Goal: Information Seeking & Learning: Find specific fact

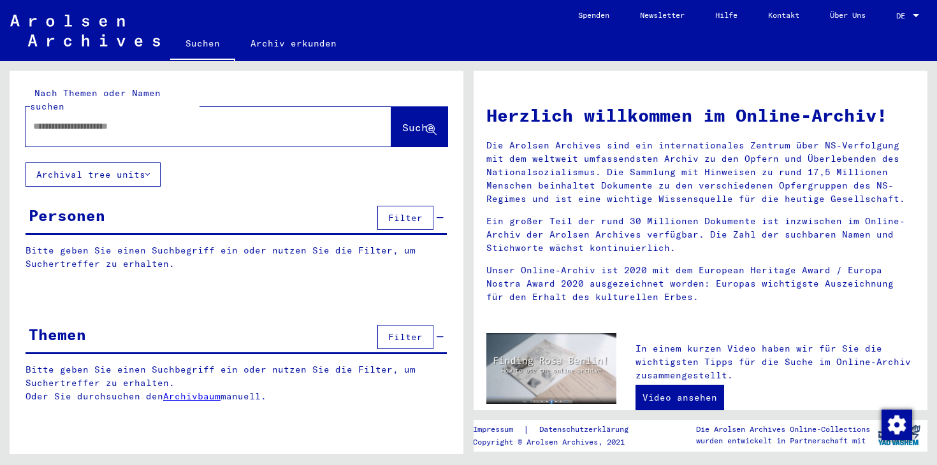
type input "**********"
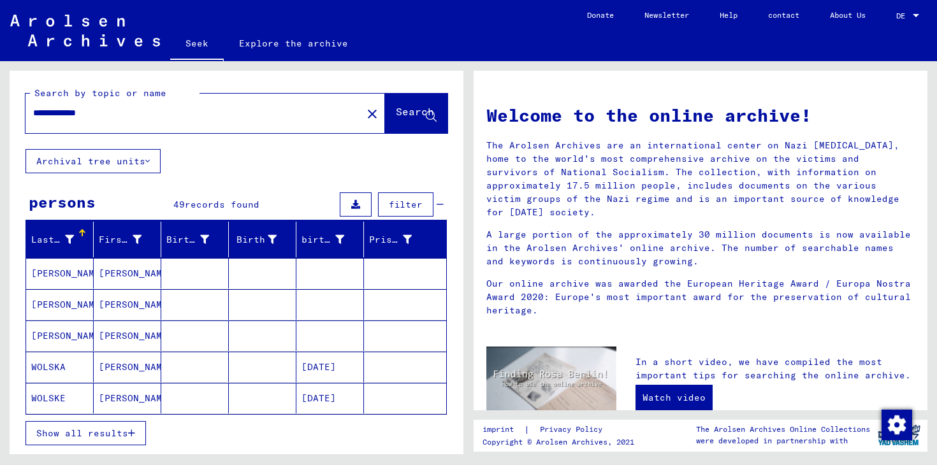
scroll to position [15, 0]
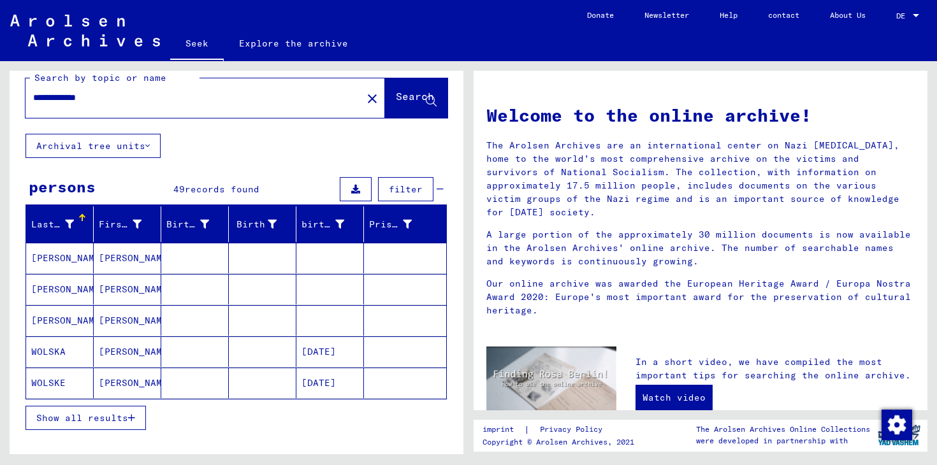
click at [89, 414] on font "Show all results" at bounding box center [82, 418] width 92 height 11
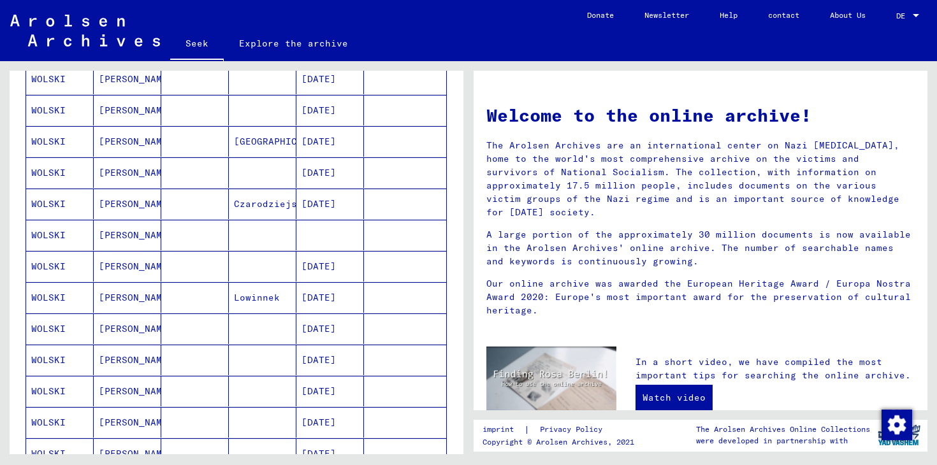
scroll to position [622, 0]
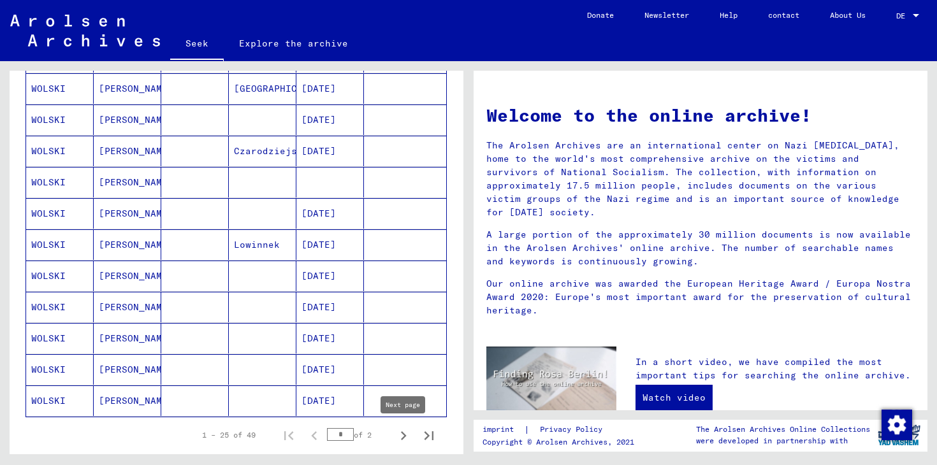
click at [407, 435] on icon "Next page" at bounding box center [404, 436] width 18 height 18
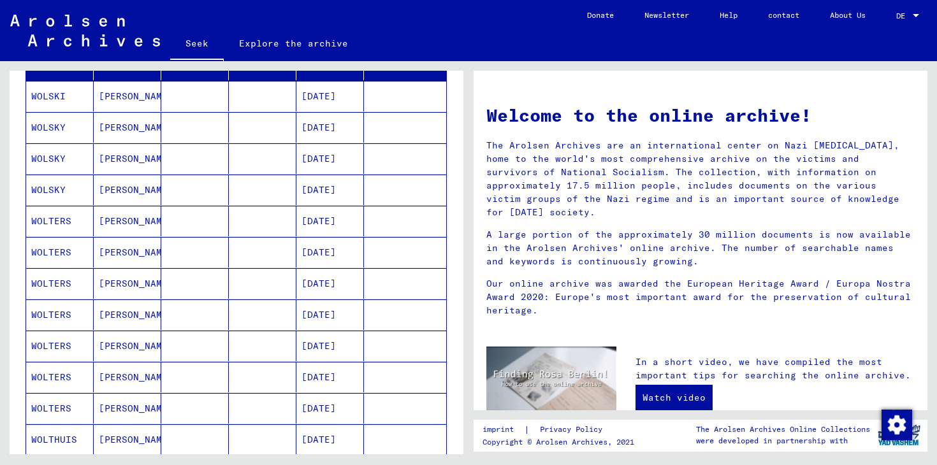
scroll to position [165, 0]
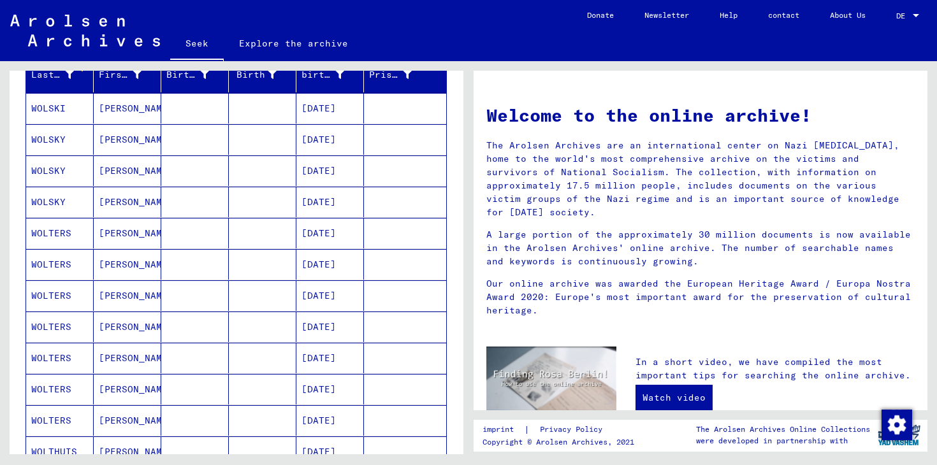
click at [115, 167] on font "[PERSON_NAME]" at bounding box center [136, 170] width 75 height 11
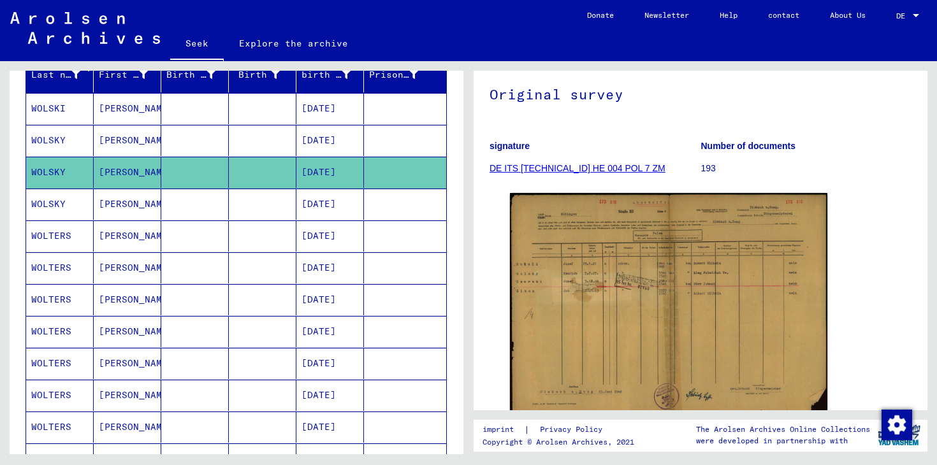
scroll to position [126, 0]
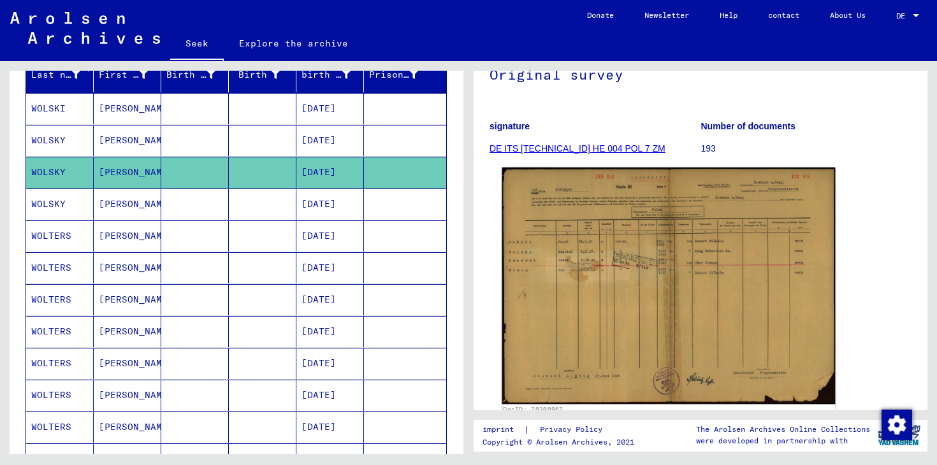
click at [642, 274] on img at bounding box center [668, 286] width 333 height 237
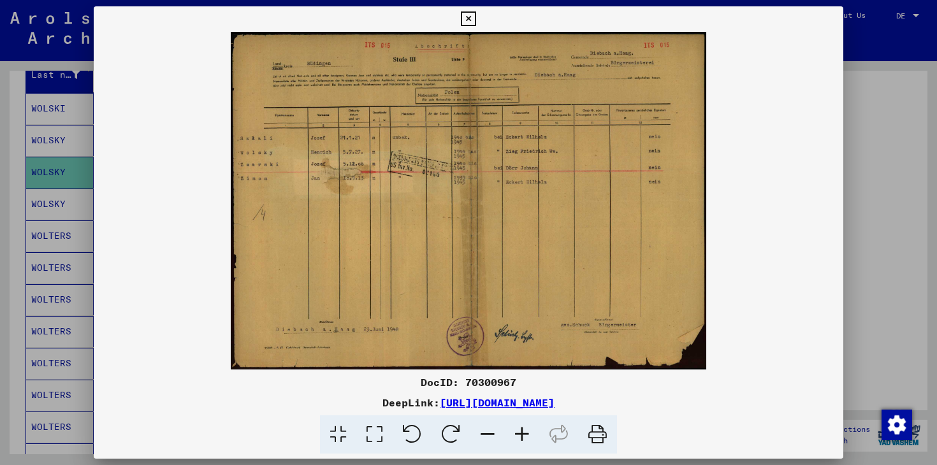
click at [525, 433] on icon at bounding box center [522, 435] width 34 height 39
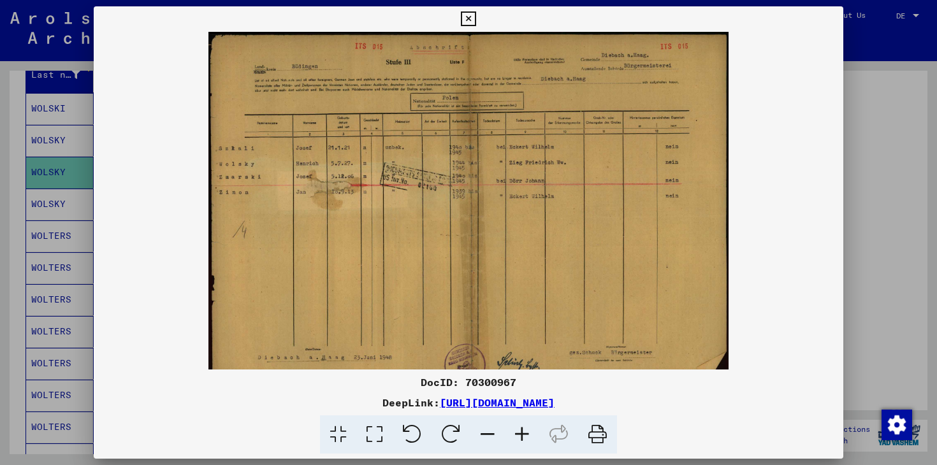
click at [525, 433] on icon at bounding box center [522, 435] width 34 height 39
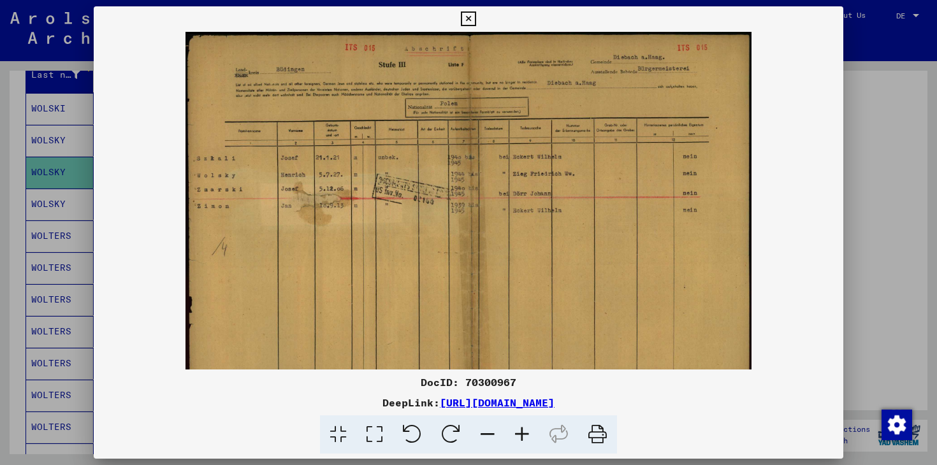
click at [868, 170] on div at bounding box center [468, 232] width 937 height 465
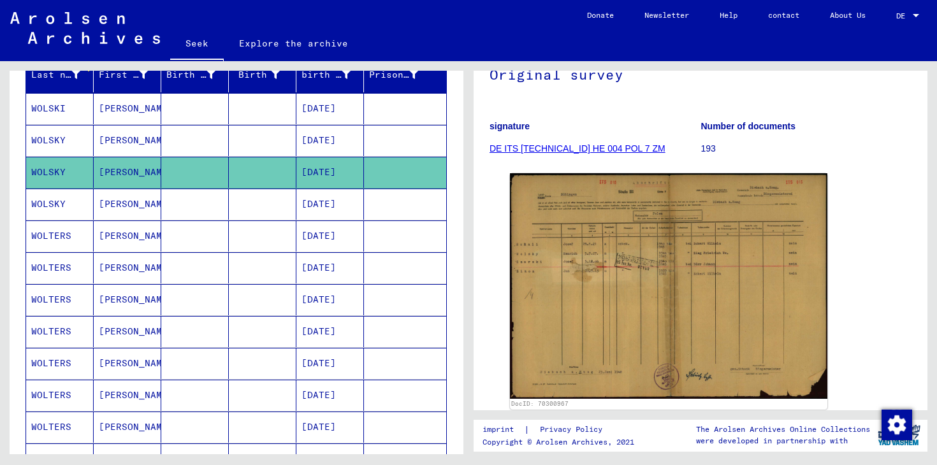
click at [122, 138] on font "[PERSON_NAME]" at bounding box center [136, 140] width 75 height 11
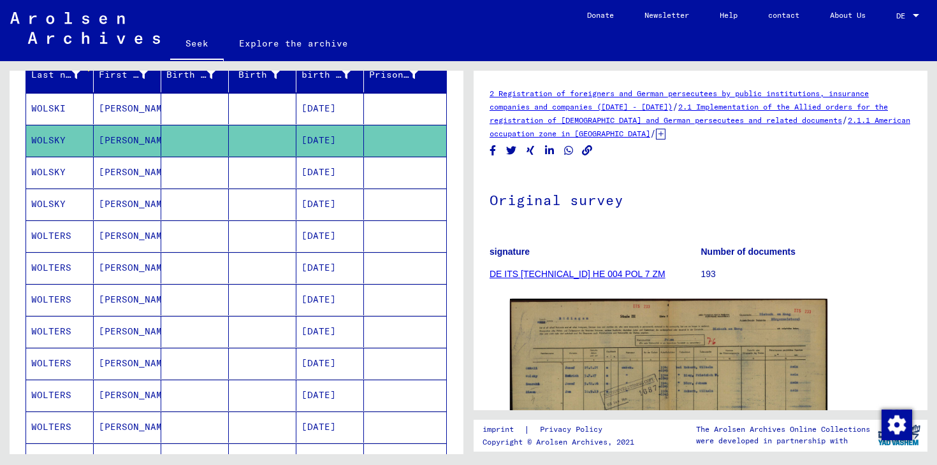
click at [129, 103] on font "[PERSON_NAME]" at bounding box center [136, 108] width 75 height 11
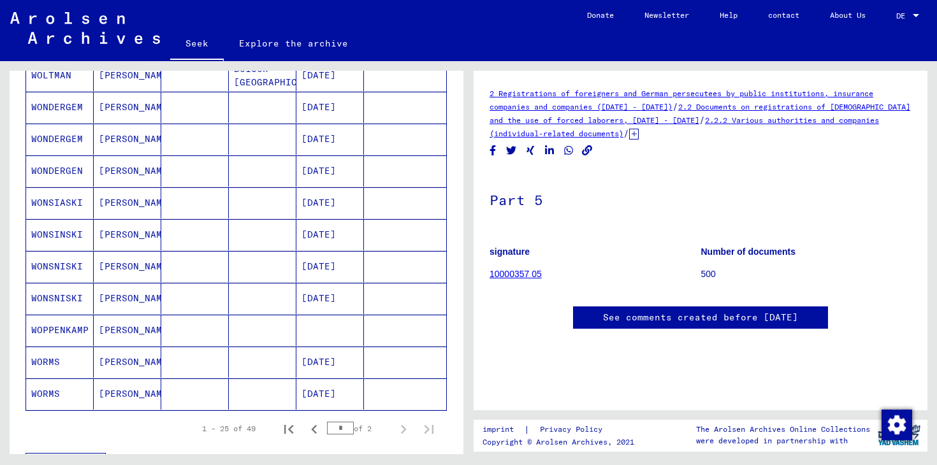
scroll to position [615, 0]
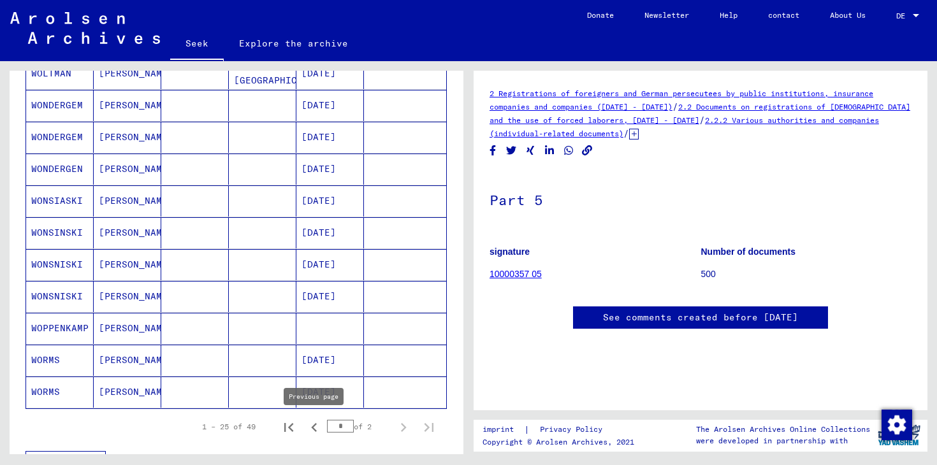
click at [314, 427] on icon "Previous page" at bounding box center [314, 427] width 6 height 9
type input "*"
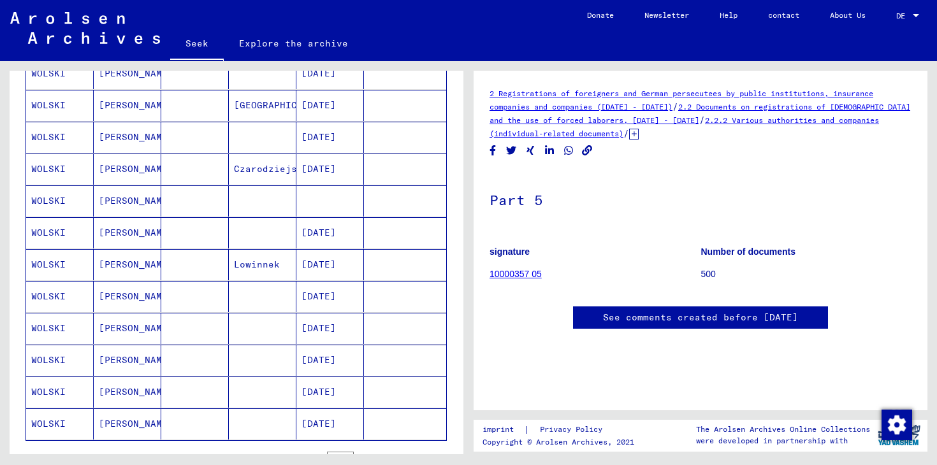
click at [64, 420] on icon at bounding box center [53, 414] width 32 height 51
click at [121, 421] on font "[PERSON_NAME]" at bounding box center [136, 423] width 75 height 11
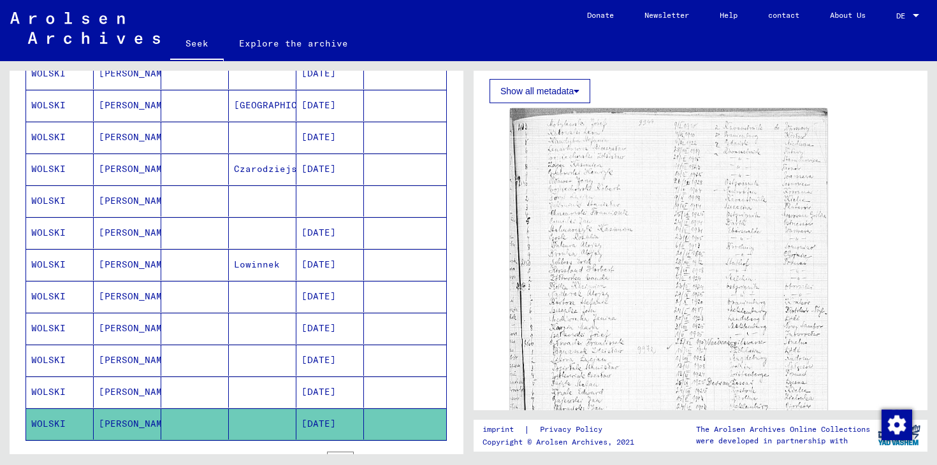
scroll to position [344, 0]
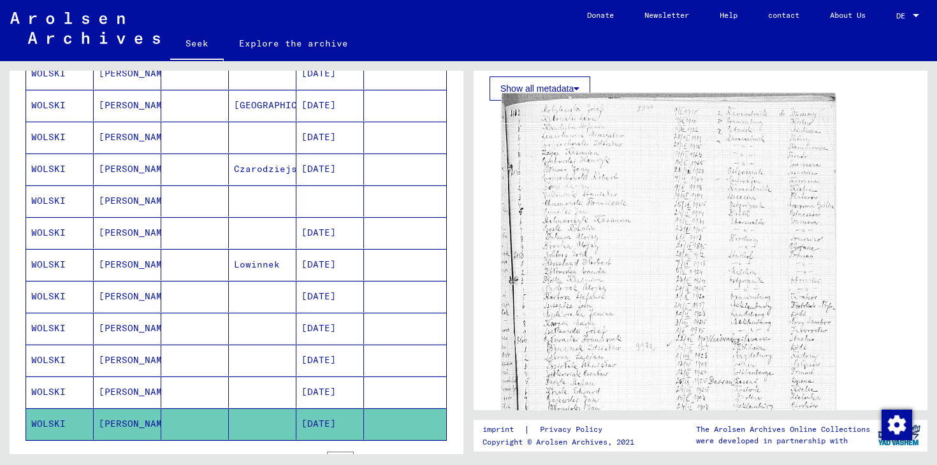
click at [639, 208] on img at bounding box center [668, 350] width 333 height 513
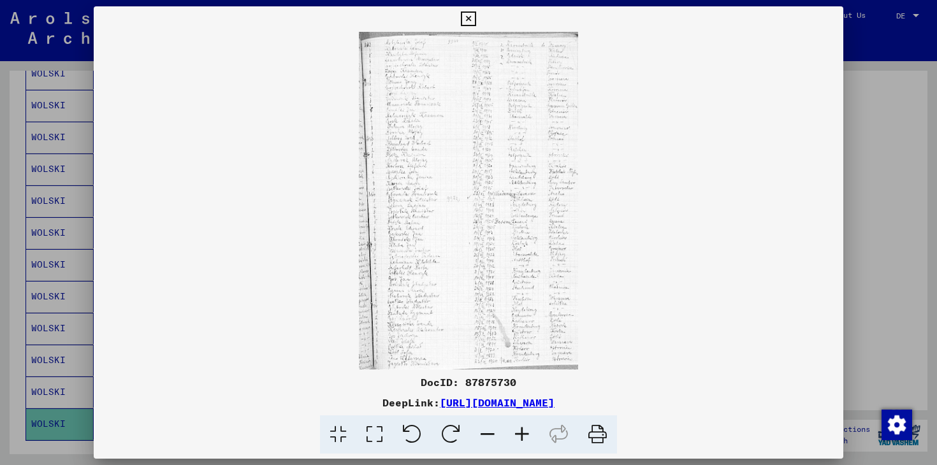
click at [524, 433] on icon at bounding box center [522, 435] width 34 height 39
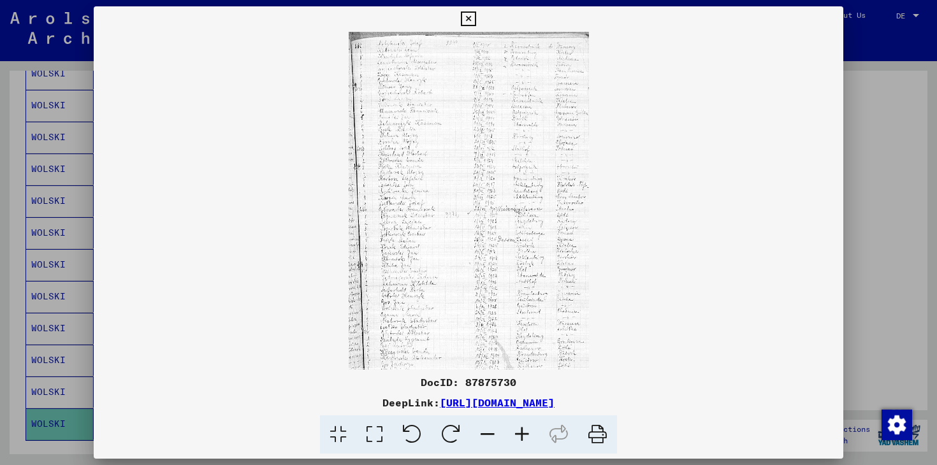
click at [524, 433] on icon at bounding box center [522, 435] width 34 height 39
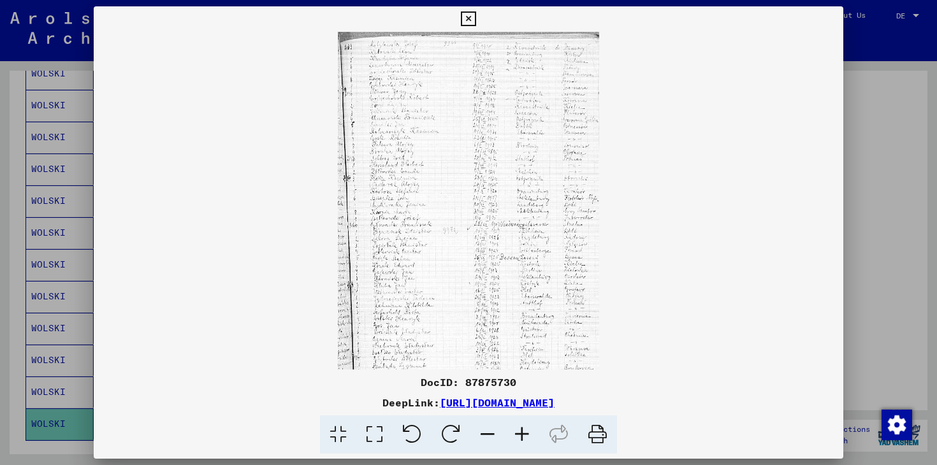
click at [524, 433] on icon at bounding box center [522, 435] width 34 height 39
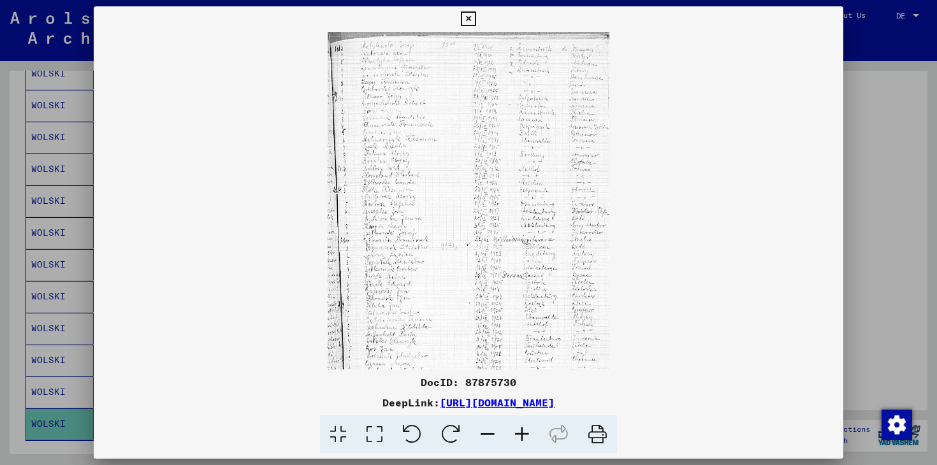
click at [524, 433] on icon at bounding box center [522, 435] width 34 height 39
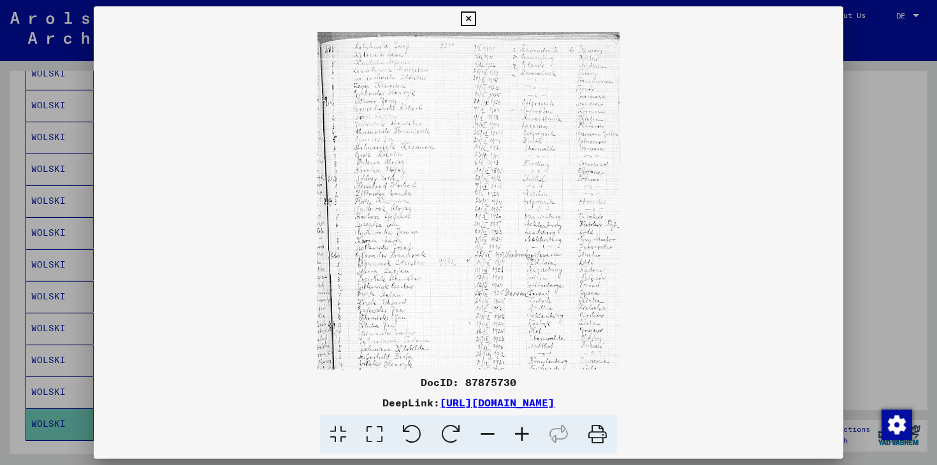
click at [524, 433] on icon at bounding box center [522, 435] width 34 height 39
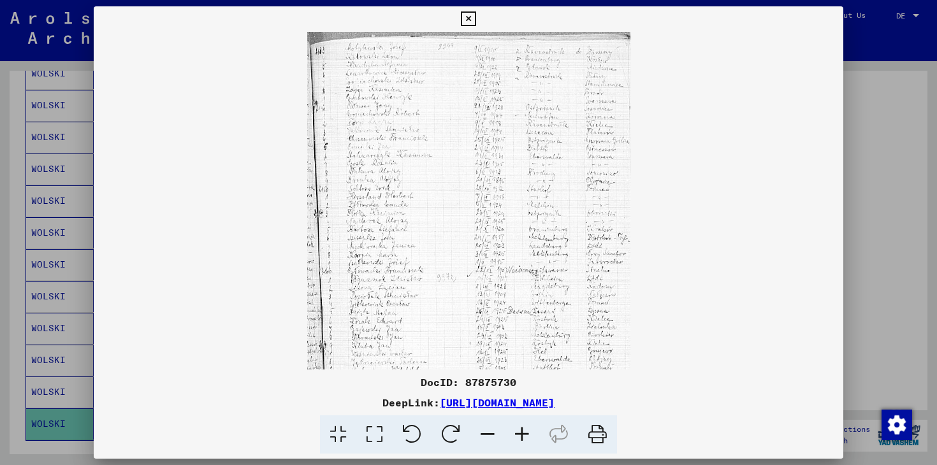
click at [525, 434] on icon at bounding box center [522, 435] width 34 height 39
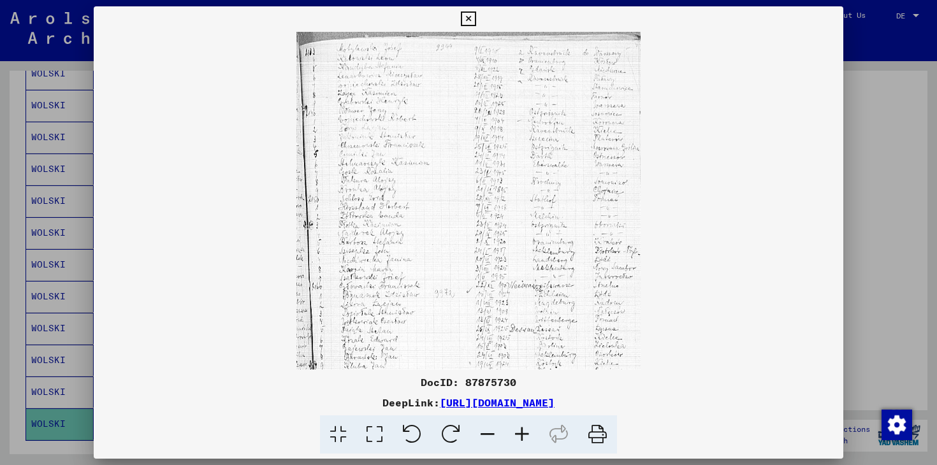
click at [525, 434] on icon at bounding box center [522, 435] width 34 height 39
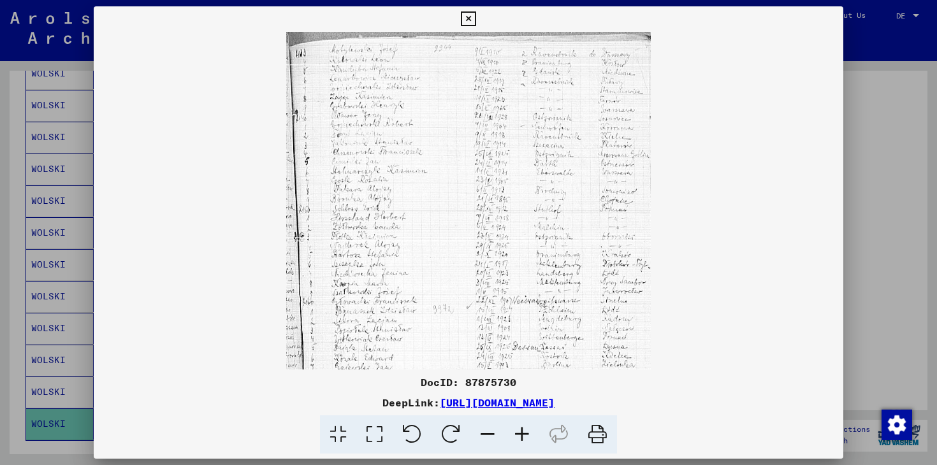
click at [525, 434] on icon at bounding box center [522, 435] width 34 height 39
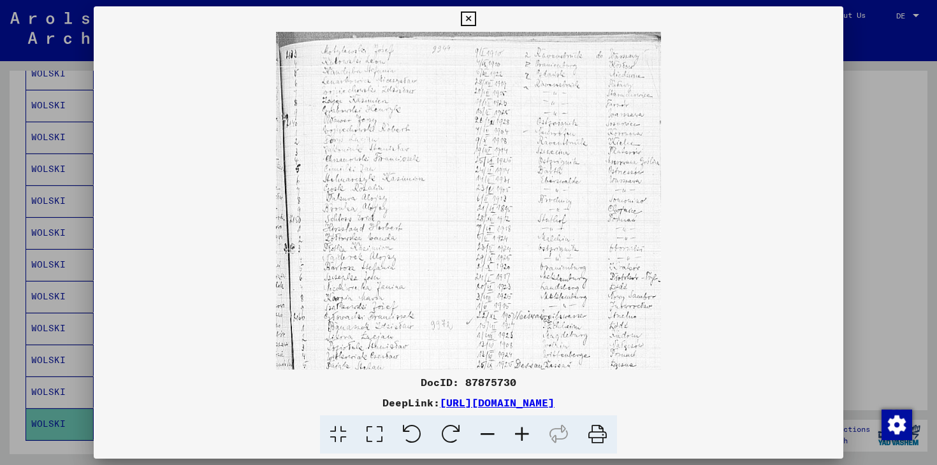
click at [525, 434] on icon at bounding box center [522, 435] width 34 height 39
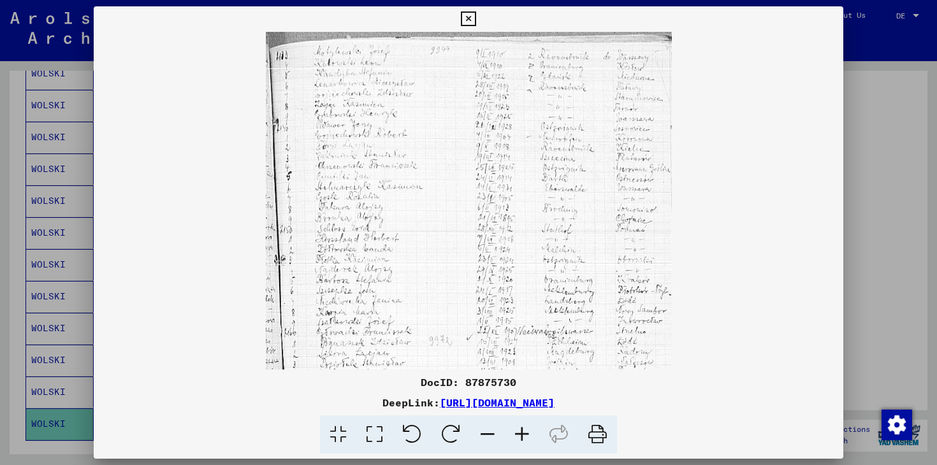
click at [525, 434] on icon at bounding box center [522, 435] width 34 height 39
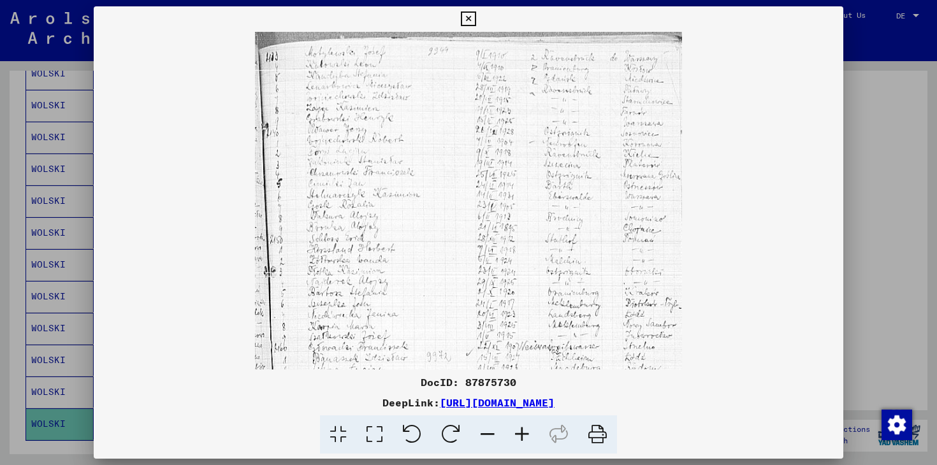
click at [525, 434] on icon at bounding box center [522, 435] width 34 height 39
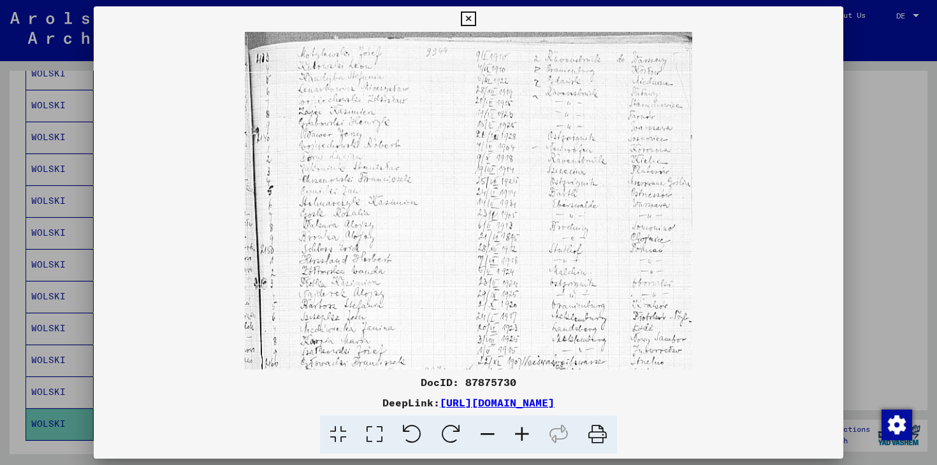
click at [525, 434] on icon at bounding box center [522, 435] width 34 height 39
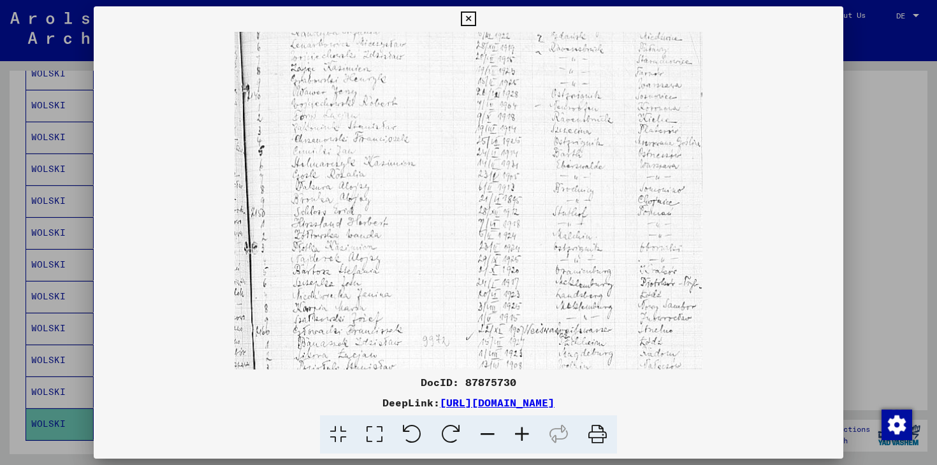
scroll to position [50, 0]
drag, startPoint x: 451, startPoint y: 297, endPoint x: 450, endPoint y: 246, distance: 50.4
click at [450, 246] on img at bounding box center [469, 342] width 469 height 721
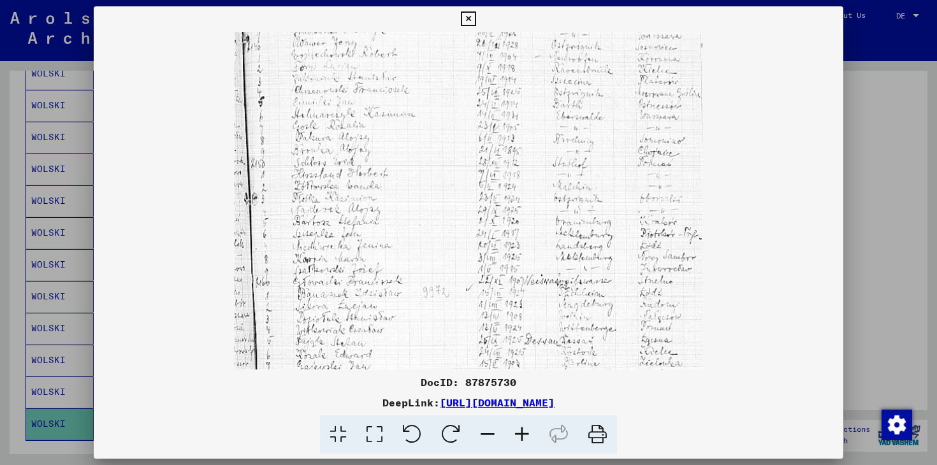
scroll to position [100, 0]
drag, startPoint x: 436, startPoint y: 282, endPoint x: 433, endPoint y: 232, distance: 49.8
click at [433, 232] on img at bounding box center [469, 292] width 469 height 721
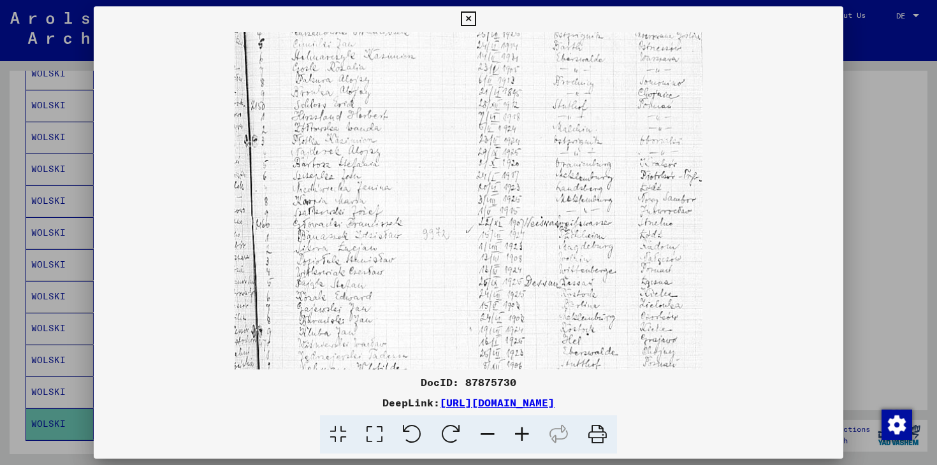
scroll to position [156, 0]
drag, startPoint x: 434, startPoint y: 321, endPoint x: 429, endPoint y: 265, distance: 56.3
click at [429, 265] on img at bounding box center [469, 236] width 469 height 721
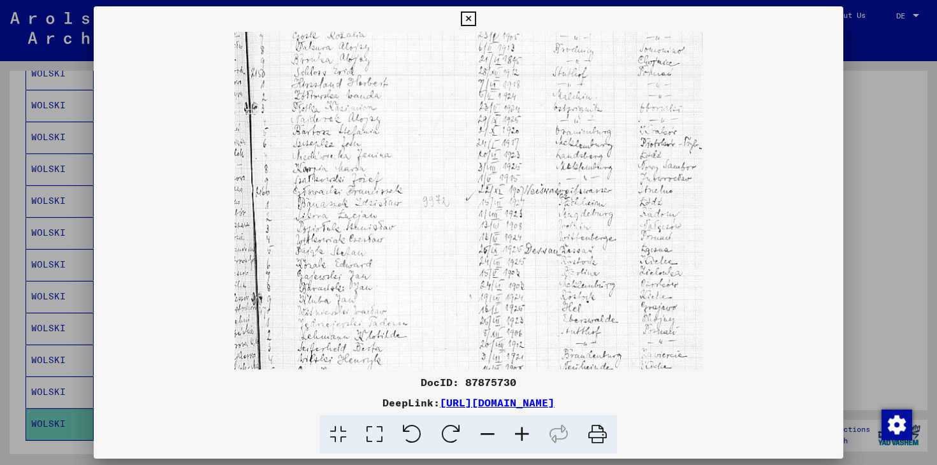
scroll to position [189, 0]
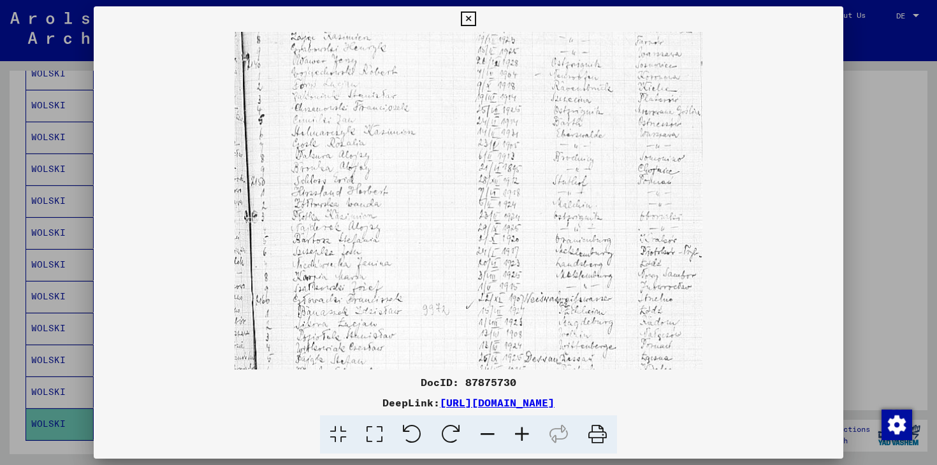
drag, startPoint x: 440, startPoint y: 313, endPoint x: 433, endPoint y: 403, distance: 90.2
click at [433, 400] on div "DocID: 87875730 DeepLink: [URL][DOMAIN_NAME]" at bounding box center [469, 230] width 750 height 448
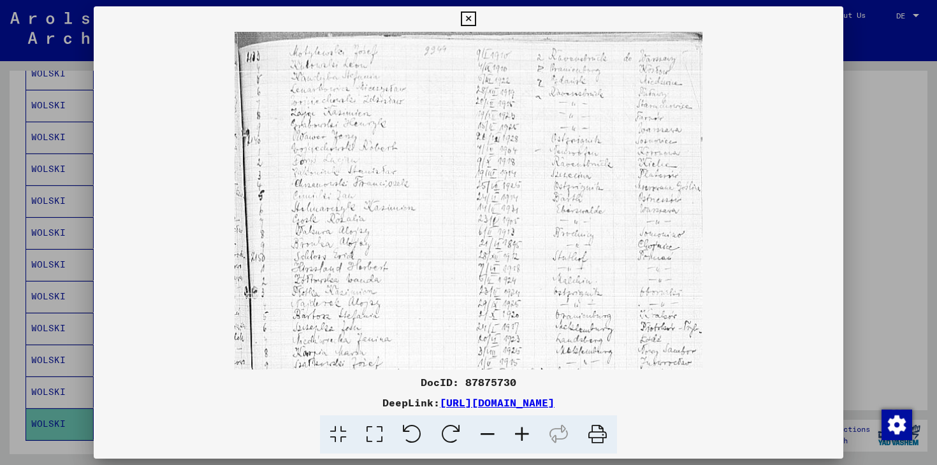
scroll to position [0, 0]
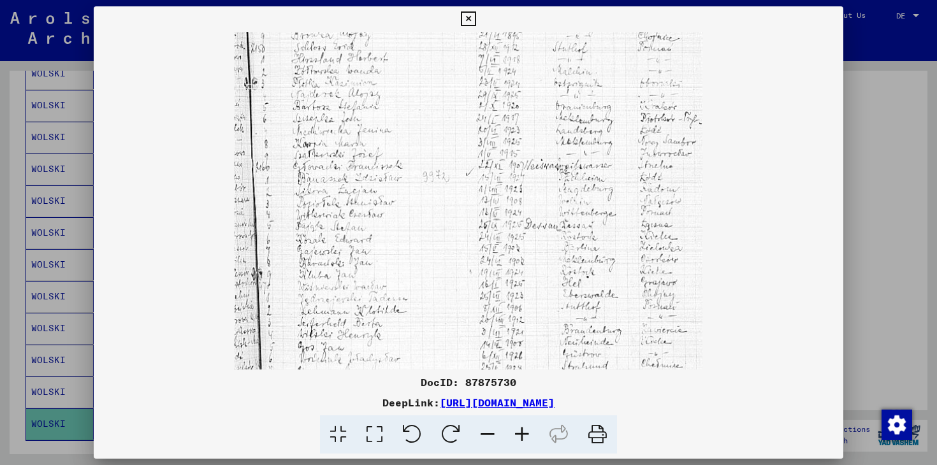
drag, startPoint x: 643, startPoint y: 203, endPoint x: 615, endPoint y: 195, distance: 28.5
click at [615, 195] on img at bounding box center [469, 180] width 469 height 721
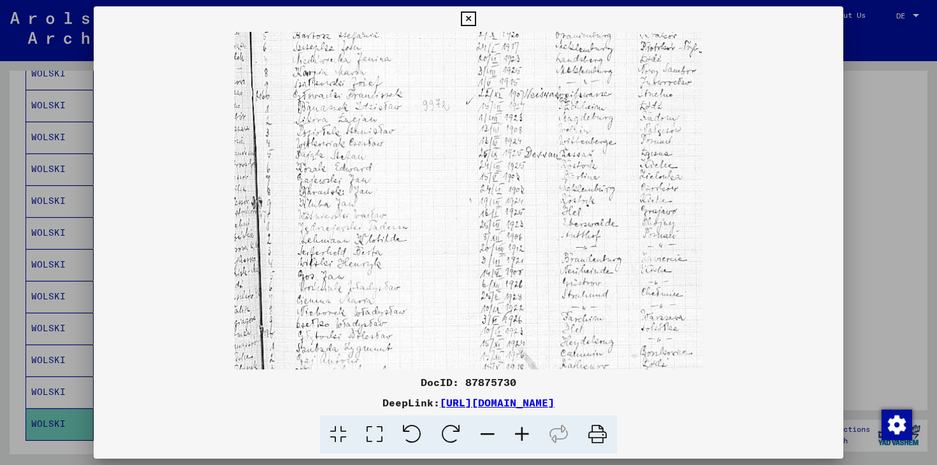
scroll to position [284, 0]
drag, startPoint x: 610, startPoint y: 245, endPoint x: 604, endPoint y: 173, distance: 72.3
click at [604, 173] on img at bounding box center [469, 108] width 469 height 721
click at [459, 285] on img at bounding box center [469, 108] width 469 height 721
